Goal: Task Accomplishment & Management: Manage account settings

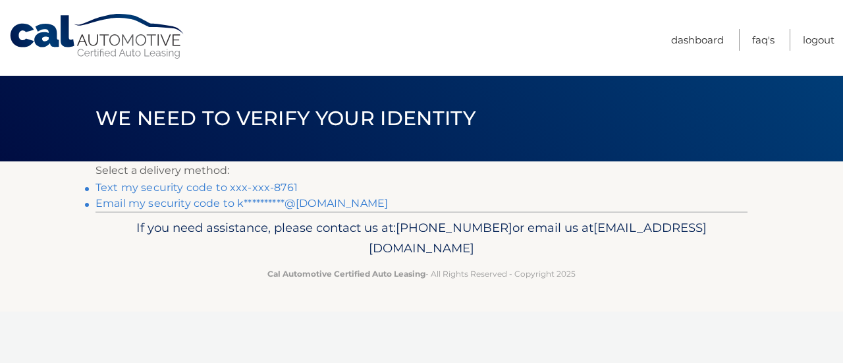
click at [194, 188] on link "Text my security code to xxx-xxx-8761" at bounding box center [196, 187] width 202 height 13
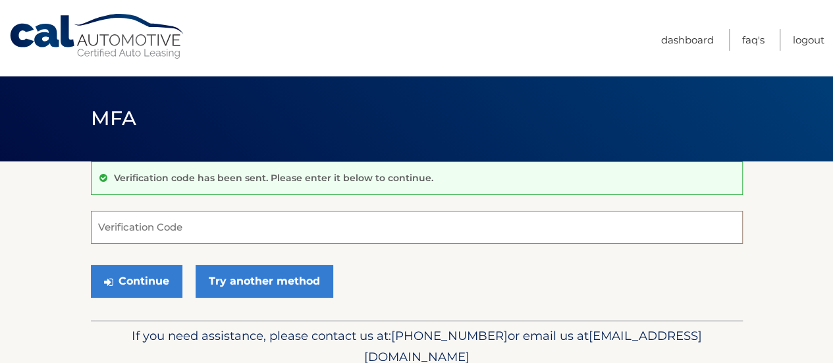
click at [107, 228] on input "Verification Code" at bounding box center [417, 227] width 652 height 33
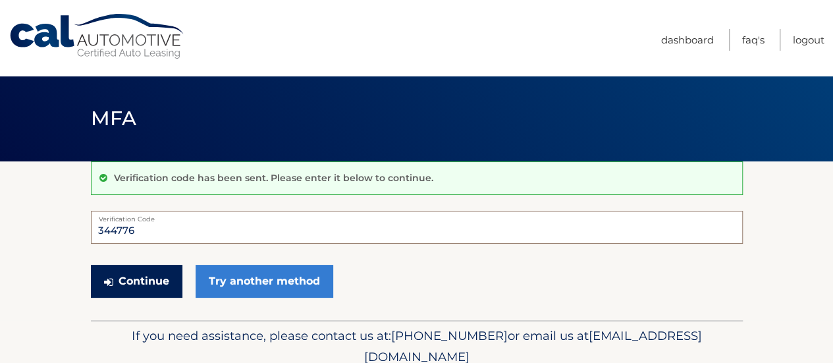
type input "344776"
click at [127, 273] on button "Continue" at bounding box center [137, 281] width 92 height 33
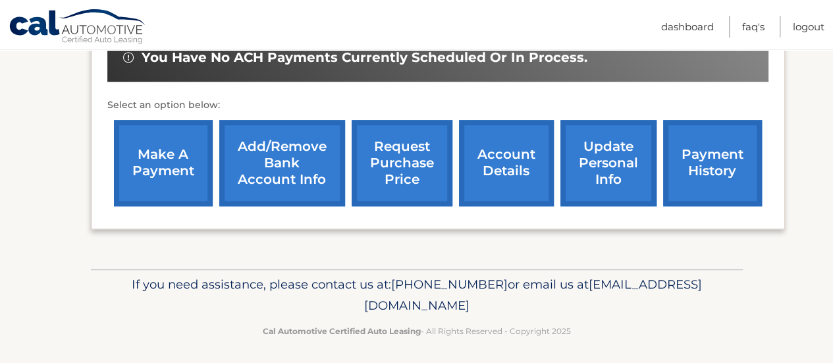
scroll to position [515, 0]
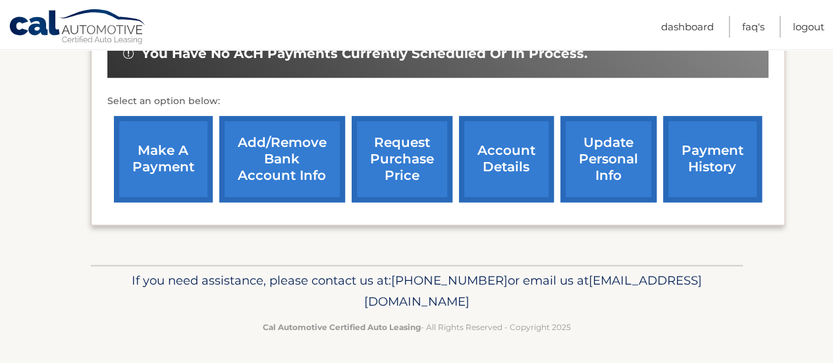
click at [167, 162] on link "make a payment" at bounding box center [163, 159] width 99 height 86
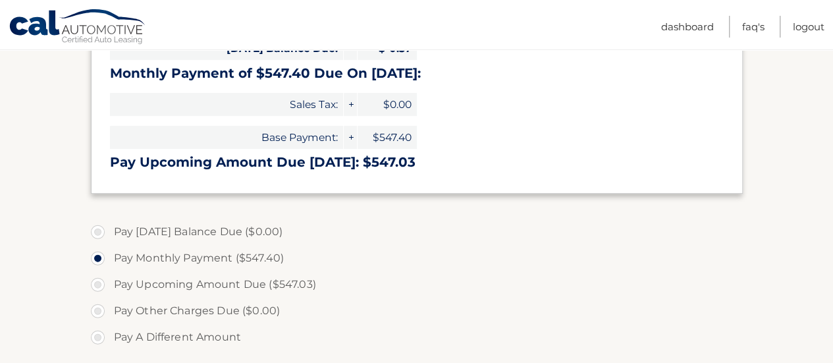
scroll to position [238, 0]
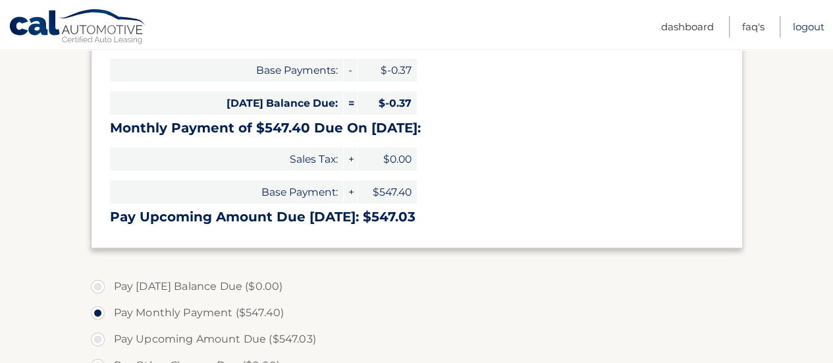
click at [801, 24] on link "Logout" at bounding box center [809, 27] width 32 height 22
